Goal: Task Accomplishment & Management: Manage account settings

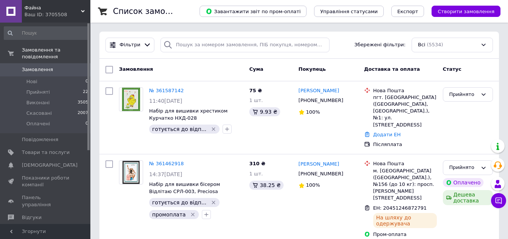
drag, startPoint x: 0, startPoint y: 0, endPoint x: 40, endPoint y: 63, distance: 74.0
click at [40, 66] on span "Замовлення" at bounding box center [37, 69] width 31 height 7
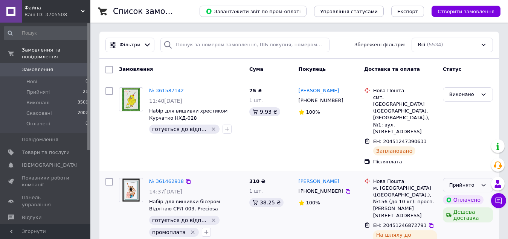
click at [485, 184] on icon at bounding box center [484, 185] width 4 height 2
click at [462, 194] on li "Виконано" at bounding box center [468, 201] width 49 height 14
click at [43, 66] on span "Замовлення" at bounding box center [37, 69] width 31 height 7
click at [346, 102] on icon at bounding box center [348, 100] width 5 height 5
click at [429, 139] on icon at bounding box center [431, 141] width 5 height 5
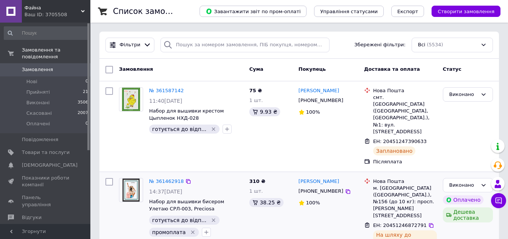
click at [26, 66] on span "Замовлення" at bounding box center [37, 69] width 31 height 7
